Goal: Find specific page/section: Find specific page/section

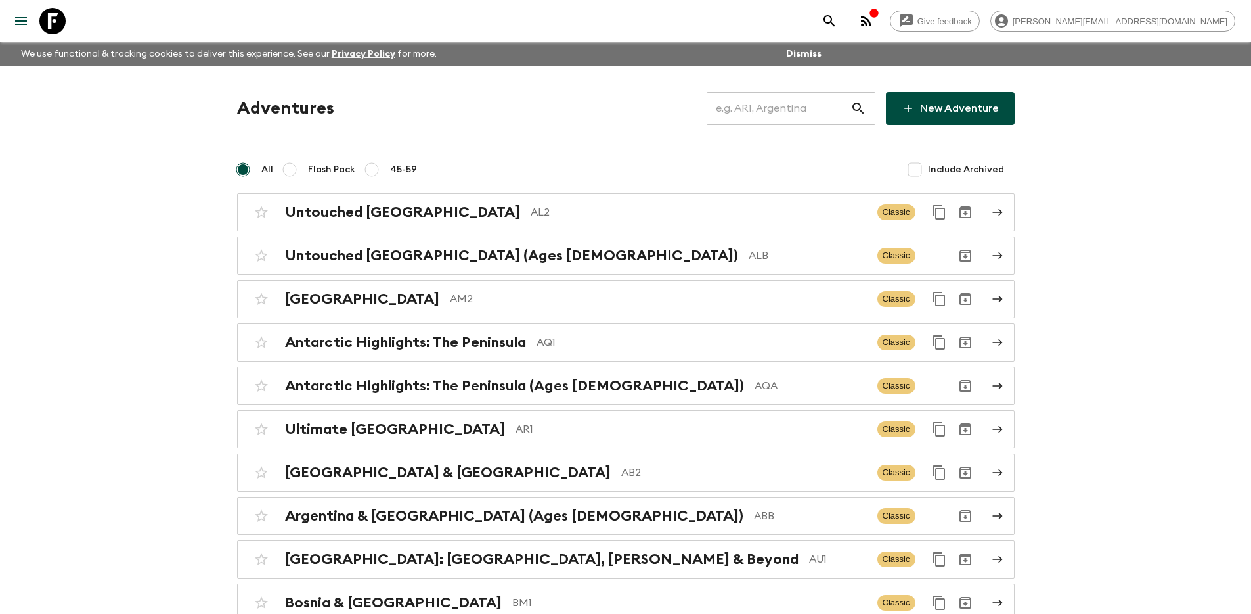
click at [803, 105] on input "text" at bounding box center [779, 108] width 144 height 37
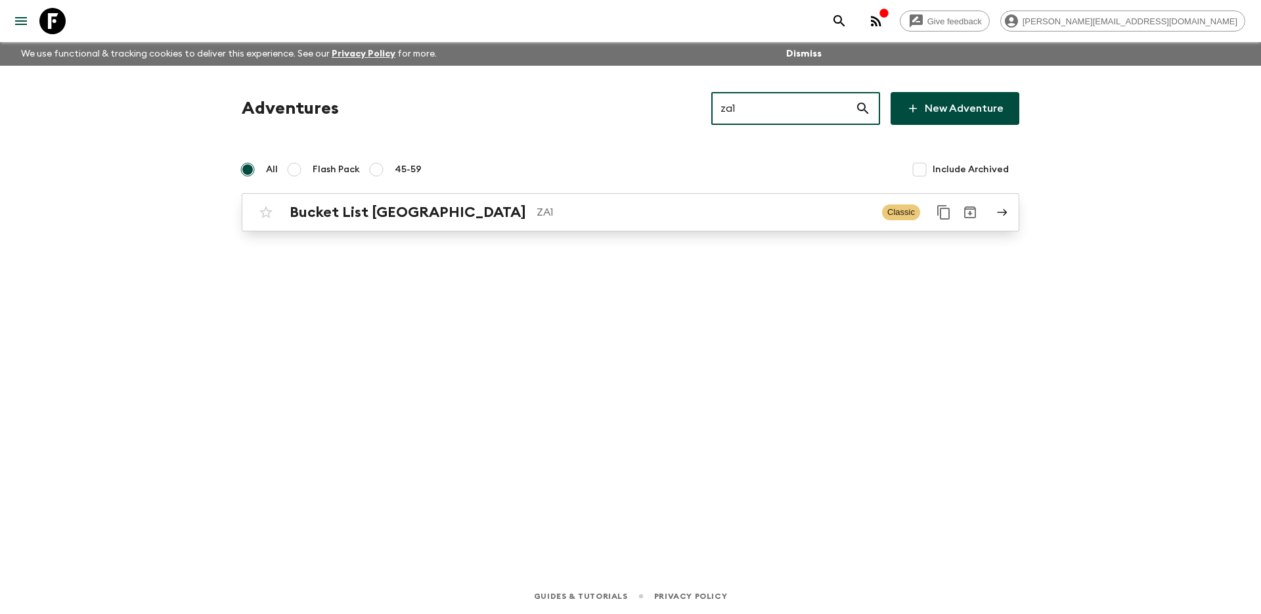
type input "za1"
click at [648, 204] on div "Bucket List South Africa ZA1" at bounding box center [581, 212] width 582 height 17
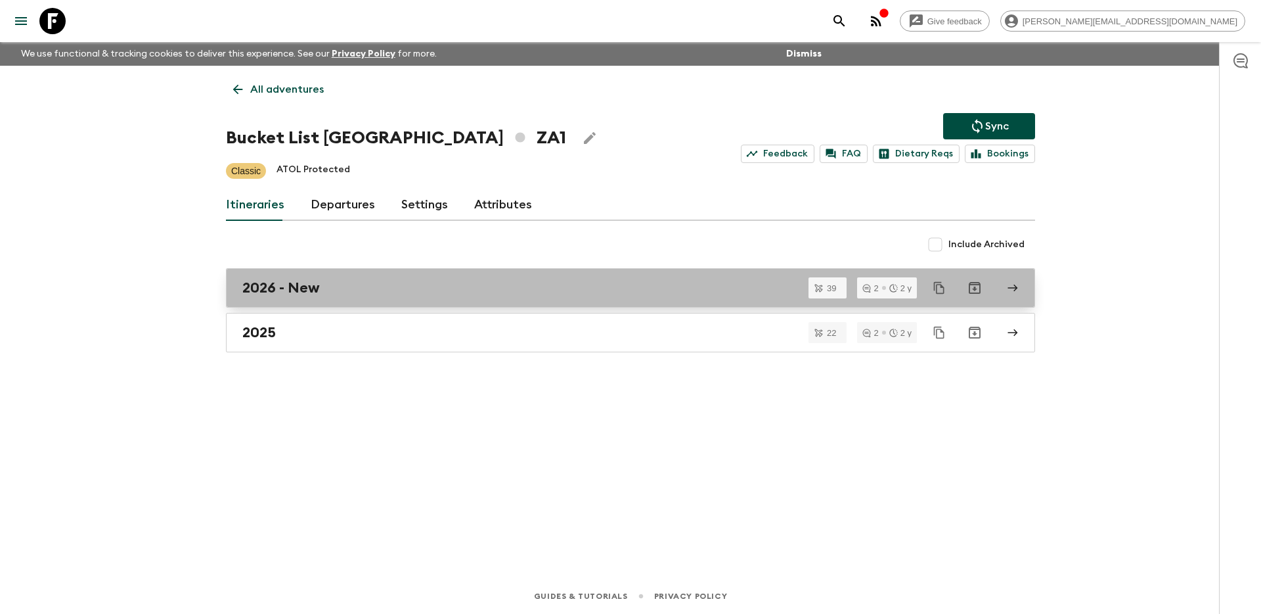
click at [442, 292] on div "2026 - New" at bounding box center [618, 287] width 752 height 17
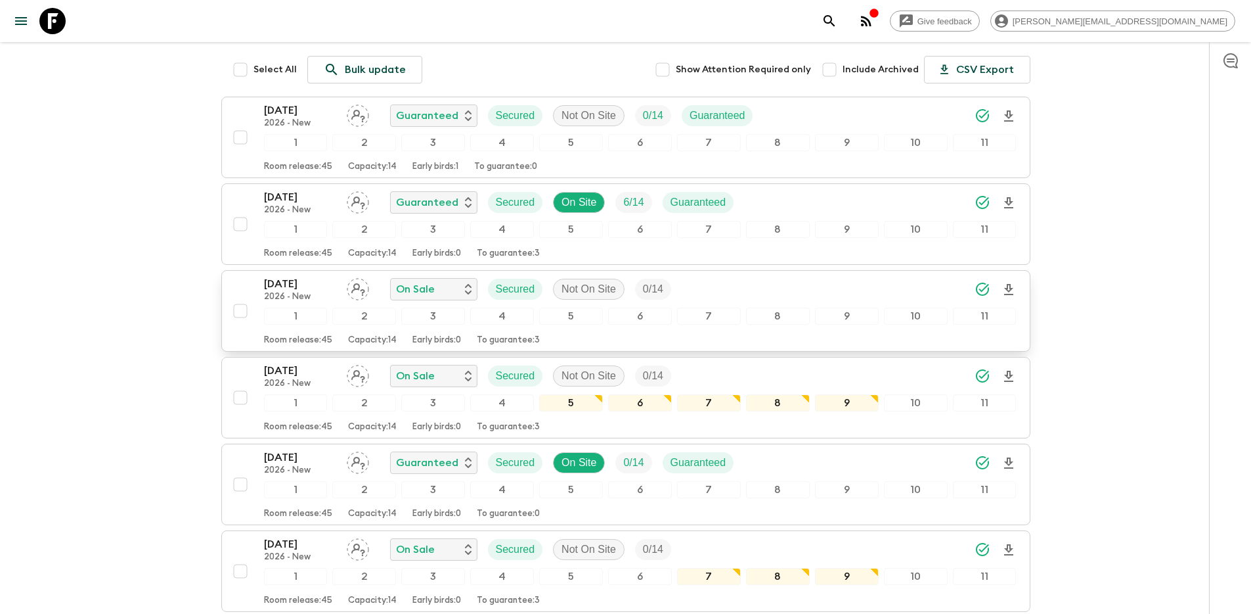
scroll to position [221, 0]
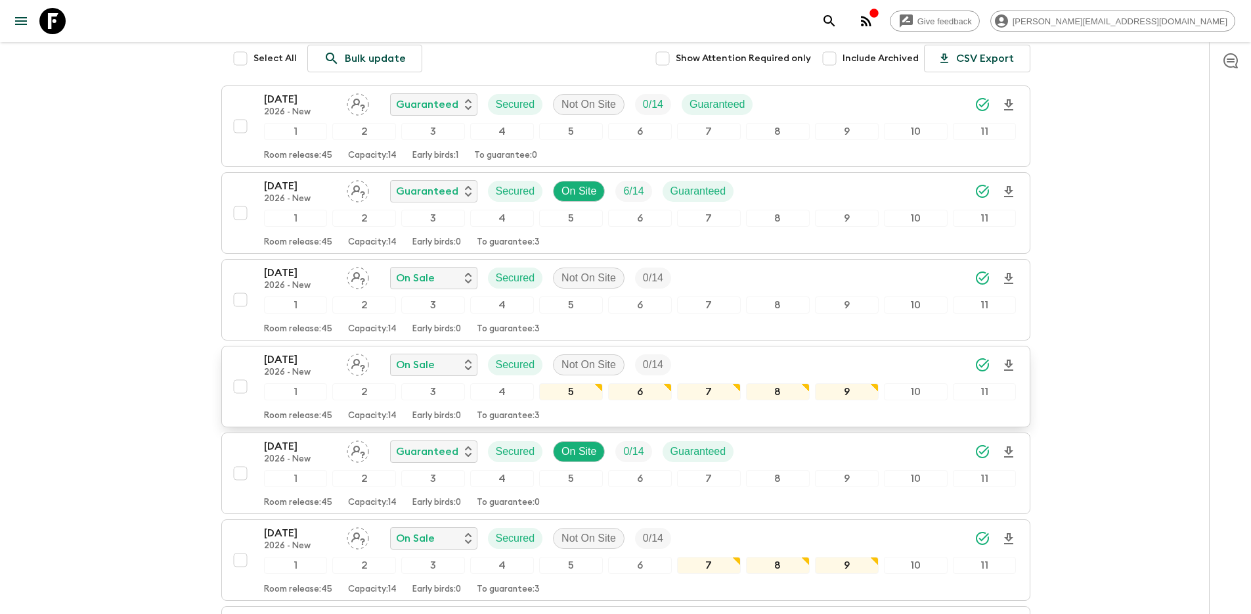
click at [245, 351] on div "15 Mar 2026 2026 - New On Sale Secured Not On Site 0 / 14 1 2 3 4 5 6 7 8 9 10 …" at bounding box center [622, 386] width 790 height 70
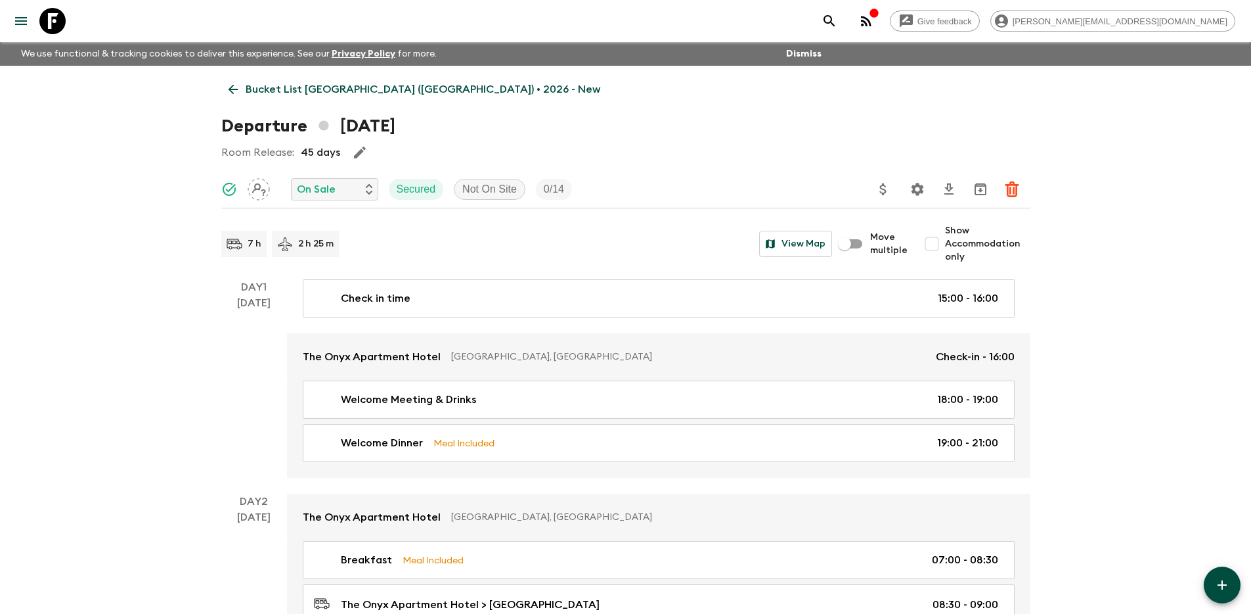
click at [301, 79] on link "Bucket List South Africa (ZA1) • 2026 - New" at bounding box center [414, 89] width 386 height 26
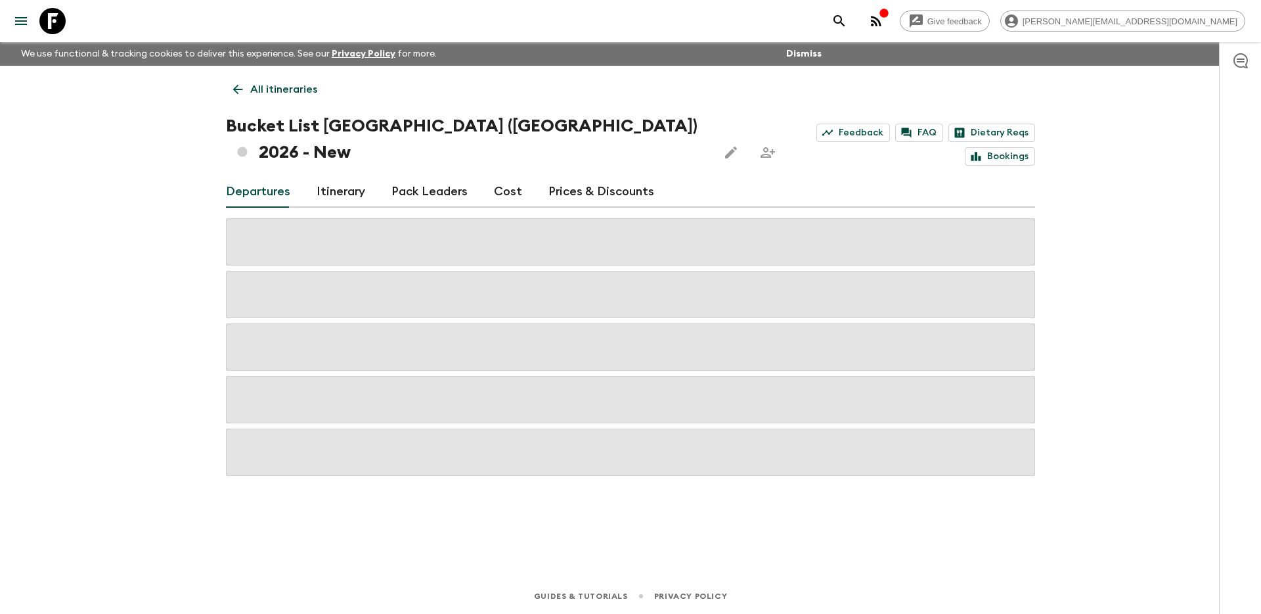
click at [302, 85] on p "All itineraries" at bounding box center [283, 89] width 67 height 16
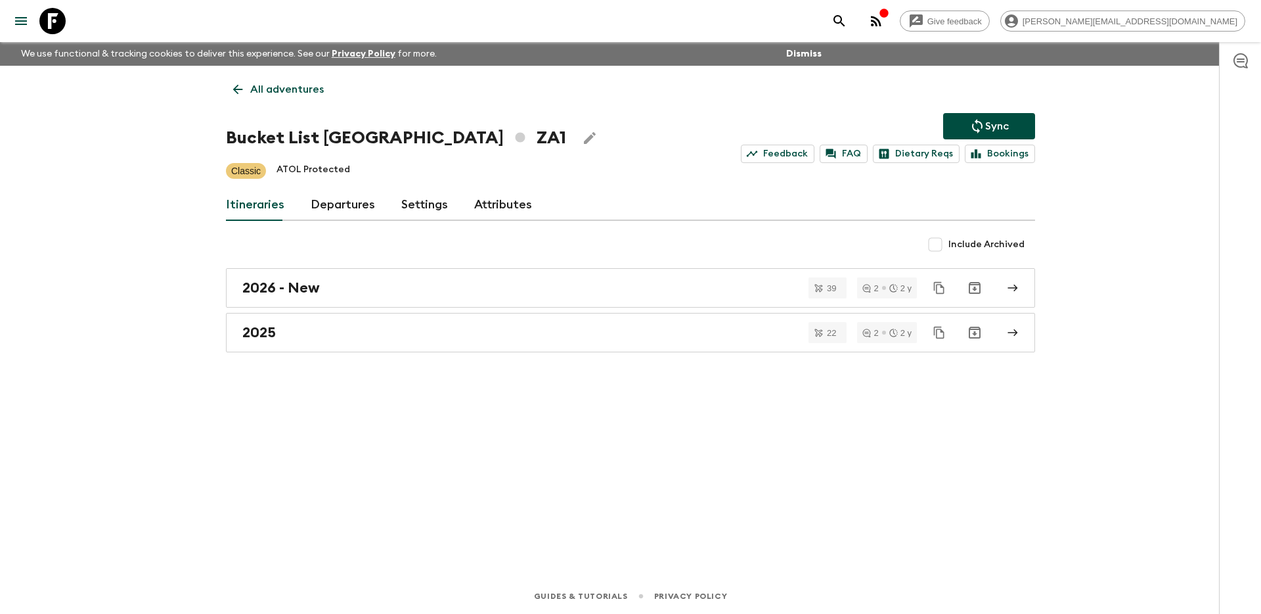
click at [291, 104] on div "All adventures Bucket List South Africa ZA1 Sync Feedback FAQ Dietary Reqs Book…" at bounding box center [630, 304] width 841 height 476
click at [286, 91] on p "All adventures" at bounding box center [287, 89] width 74 height 16
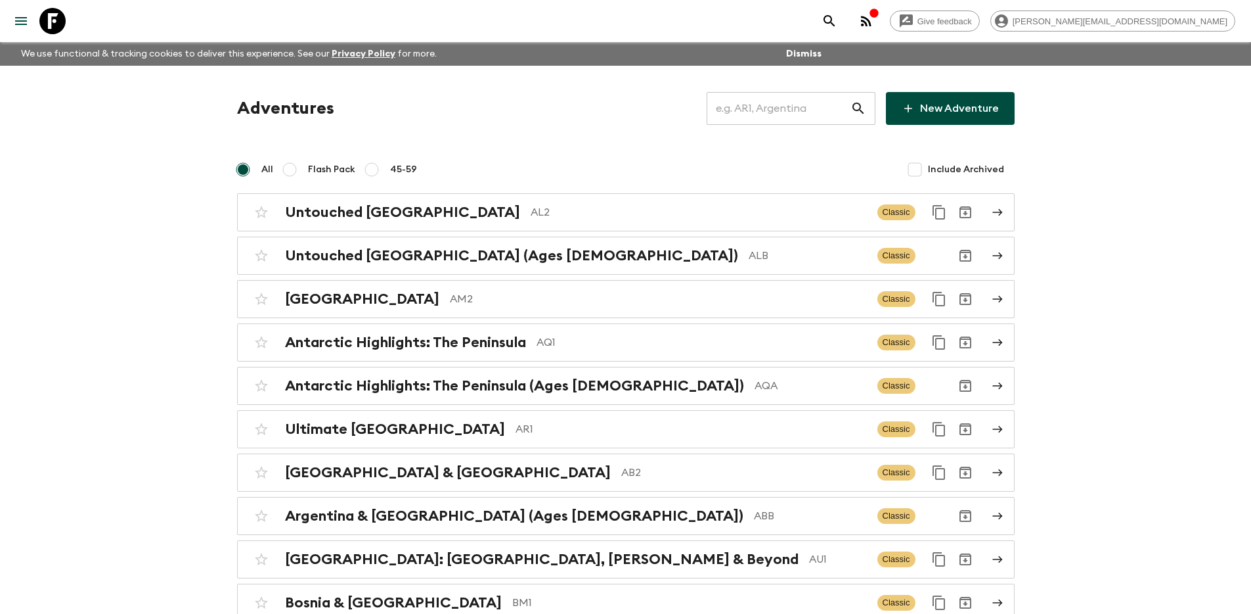
click at [792, 106] on input "text" at bounding box center [779, 108] width 144 height 37
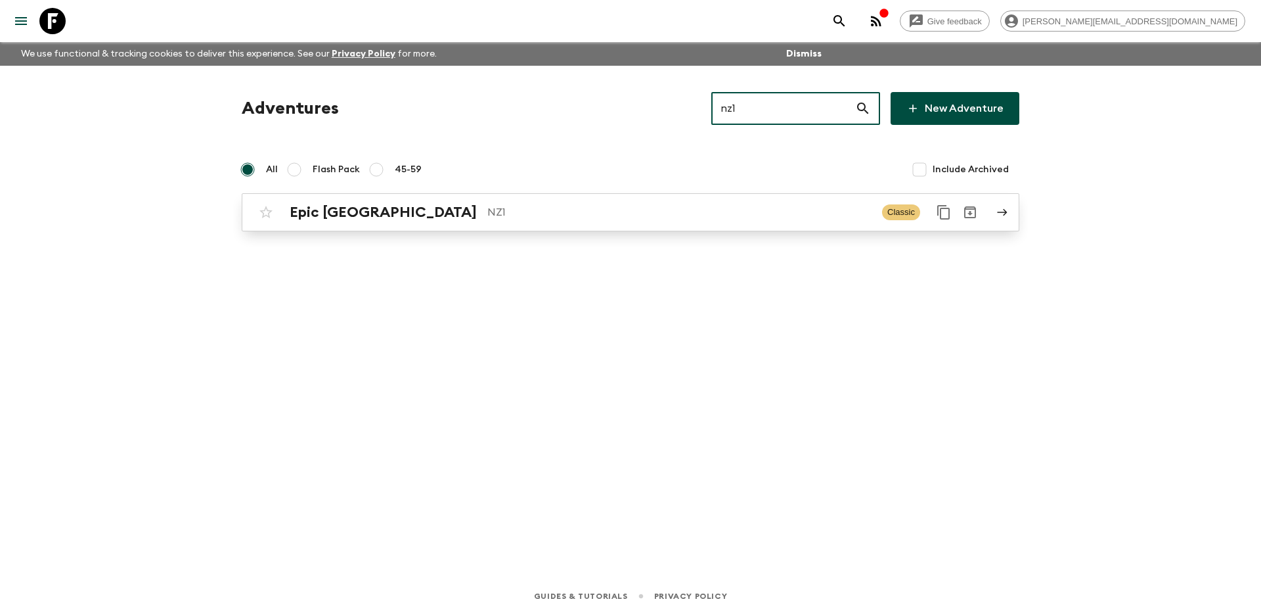
type input "nz1"
click at [600, 213] on p "NZ1" at bounding box center [679, 212] width 384 height 16
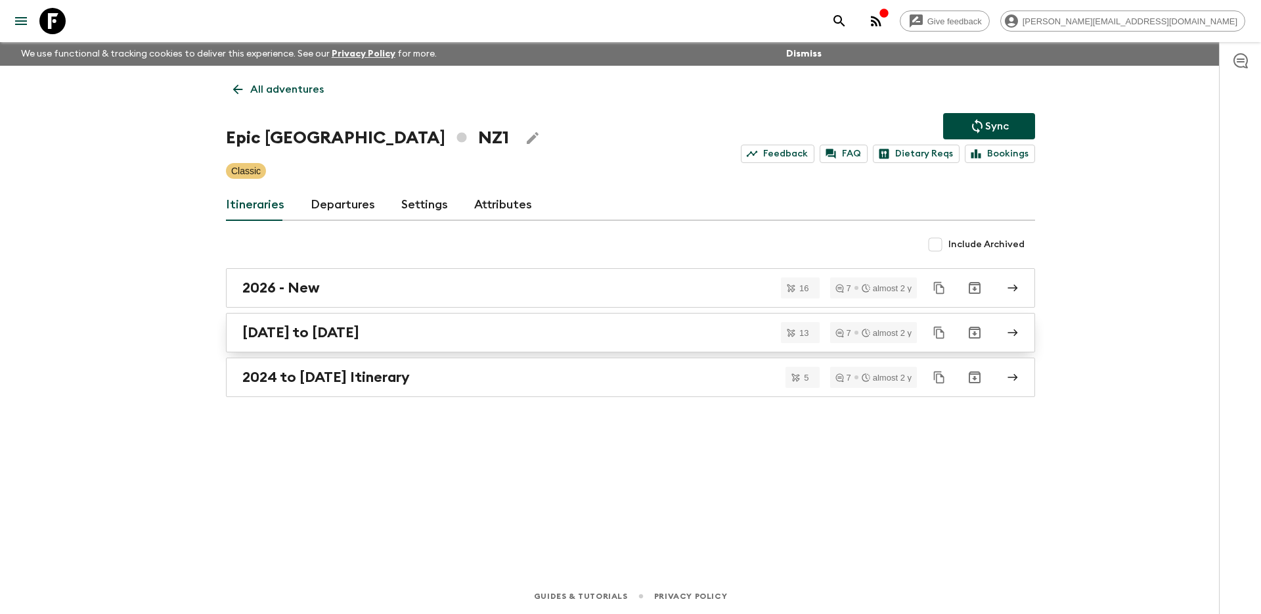
click at [522, 334] on div "[DATE] to [DATE]" at bounding box center [618, 332] width 752 height 17
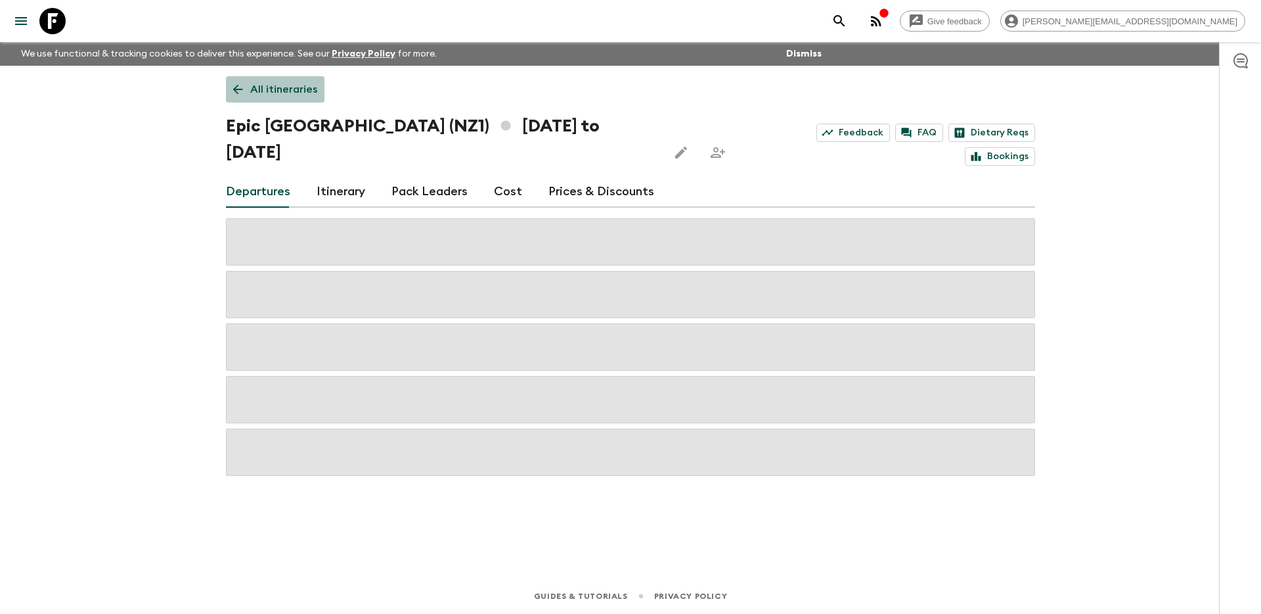
click at [284, 79] on link "All itineraries" at bounding box center [275, 89] width 99 height 26
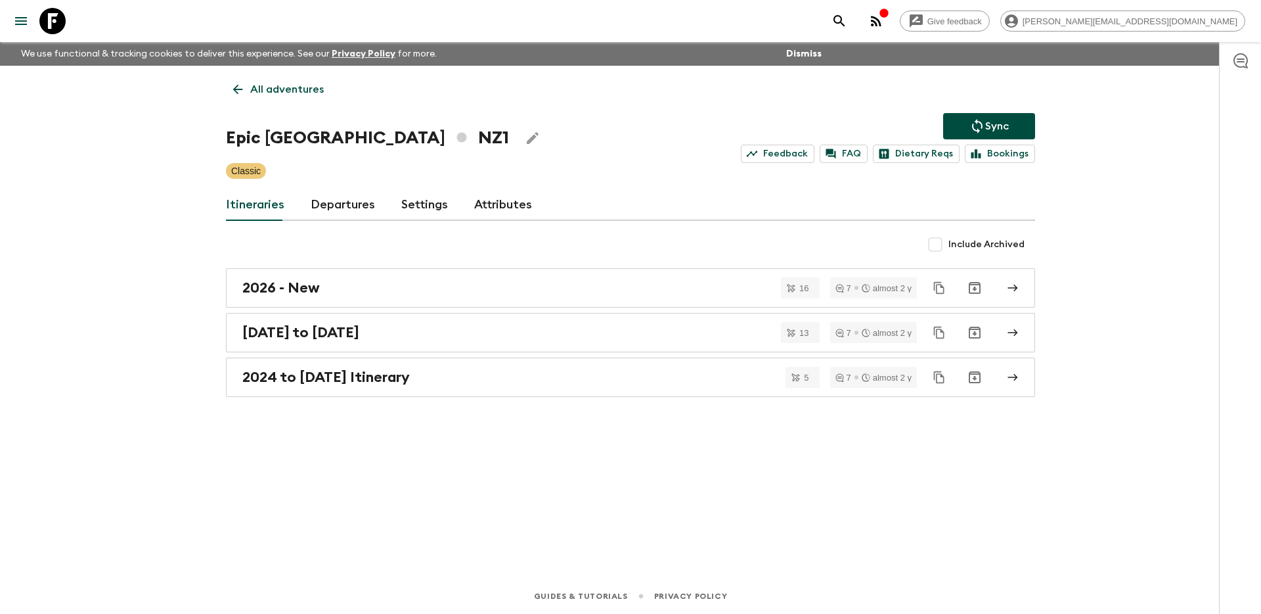
click at [268, 89] on p "All adventures" at bounding box center [287, 89] width 74 height 16
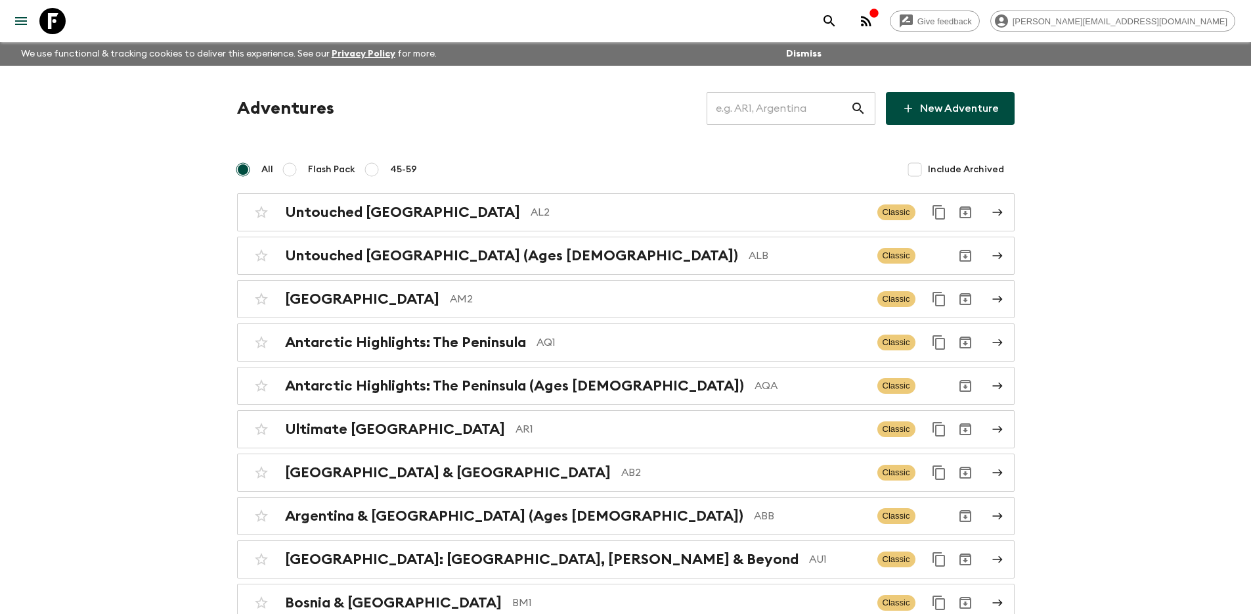
click at [807, 112] on input "text" at bounding box center [779, 108] width 144 height 37
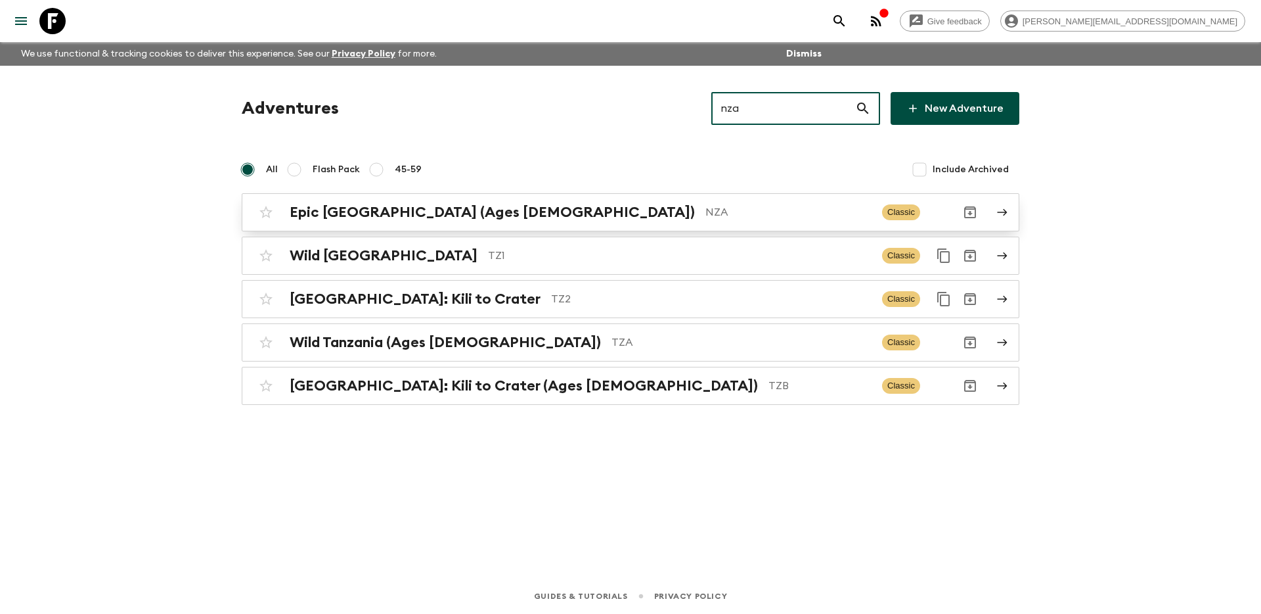
type input "nza"
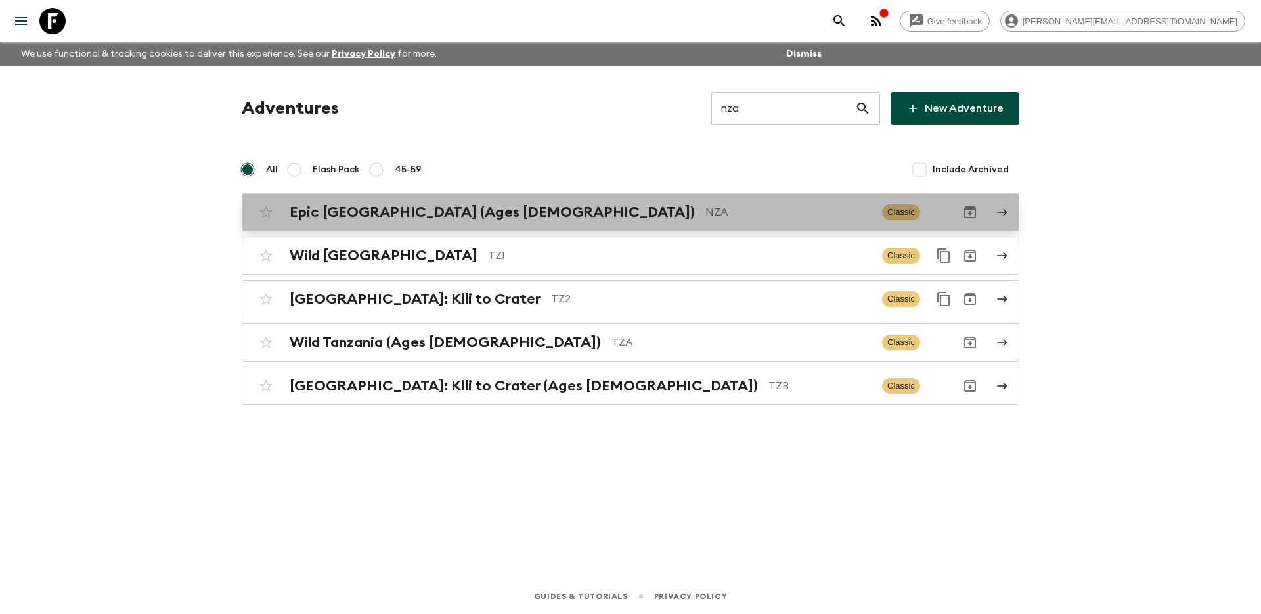
click at [706, 213] on p "NZA" at bounding box center [789, 212] width 166 height 16
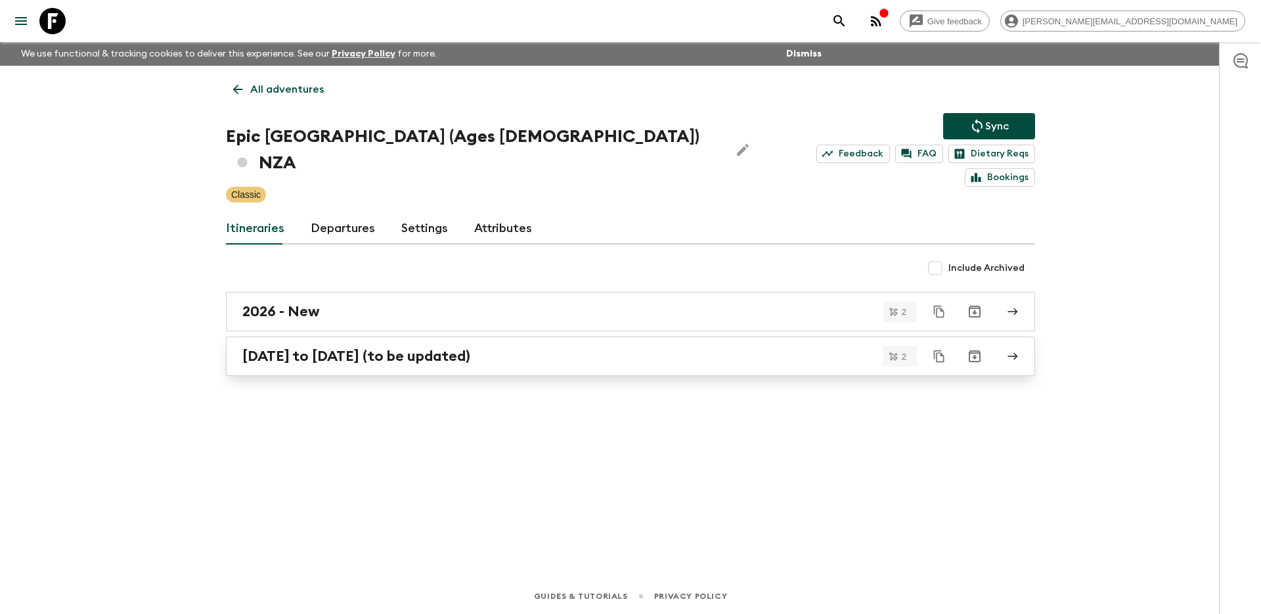
click at [606, 348] on div "[DATE] to [DATE] (to be updated)" at bounding box center [618, 356] width 752 height 17
